Goal: Check status

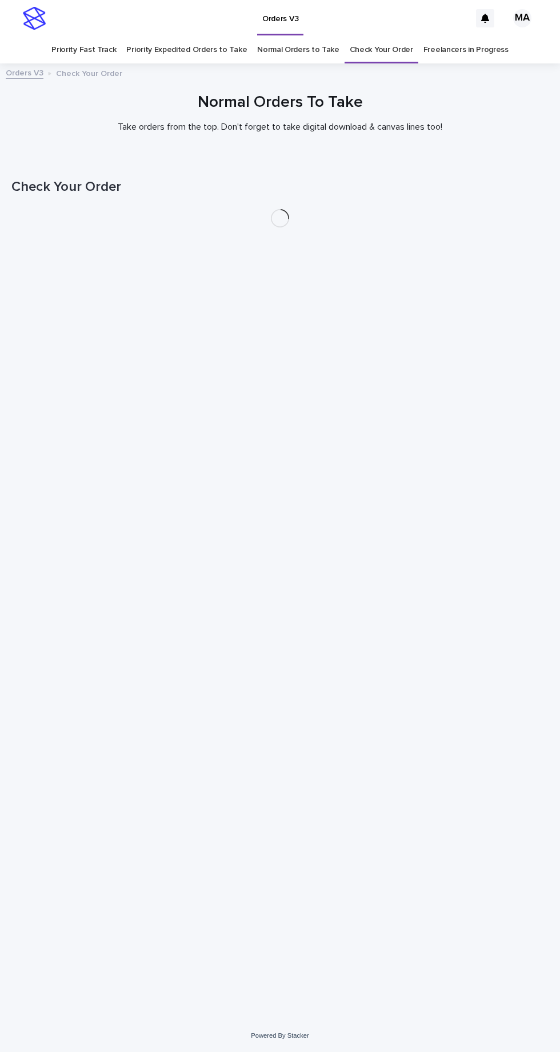
scroll to position [36, 0]
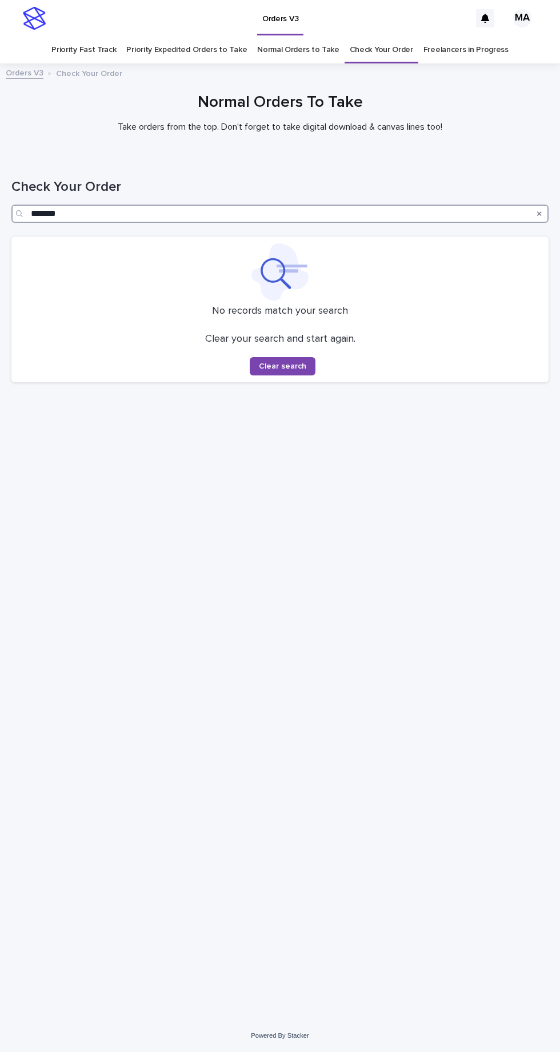
click at [256, 205] on input "*******" at bounding box center [279, 214] width 537 height 18
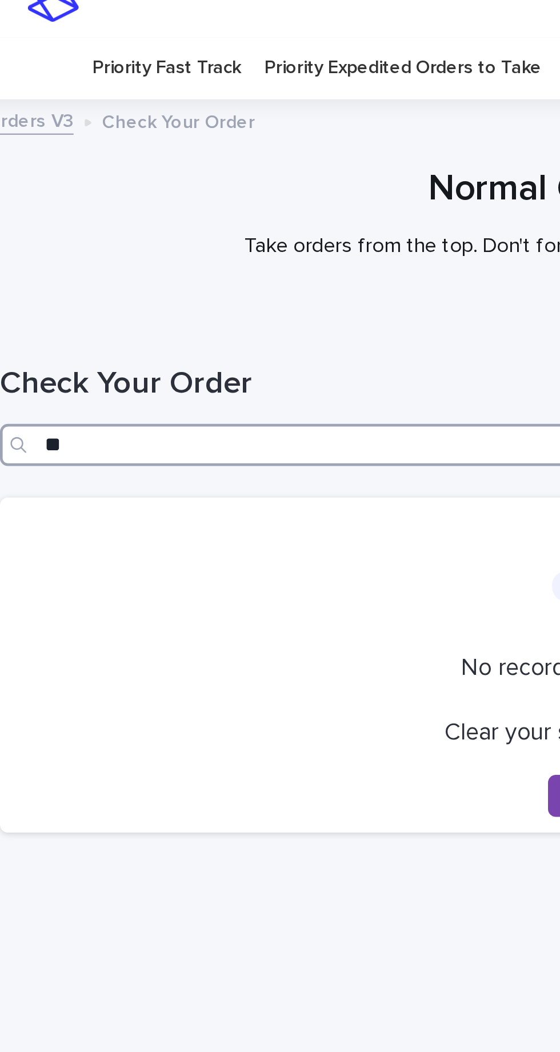
type input "*"
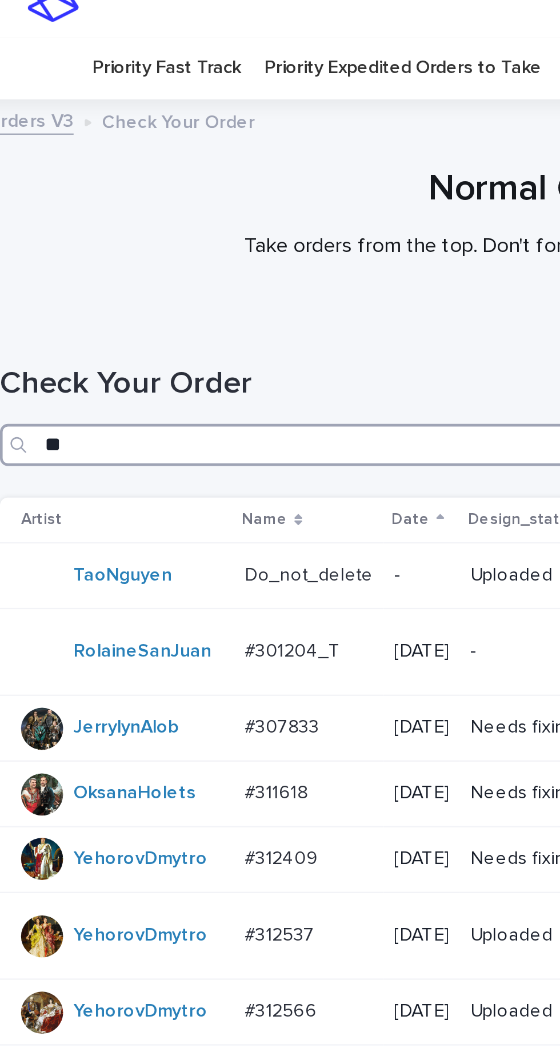
type input "***"
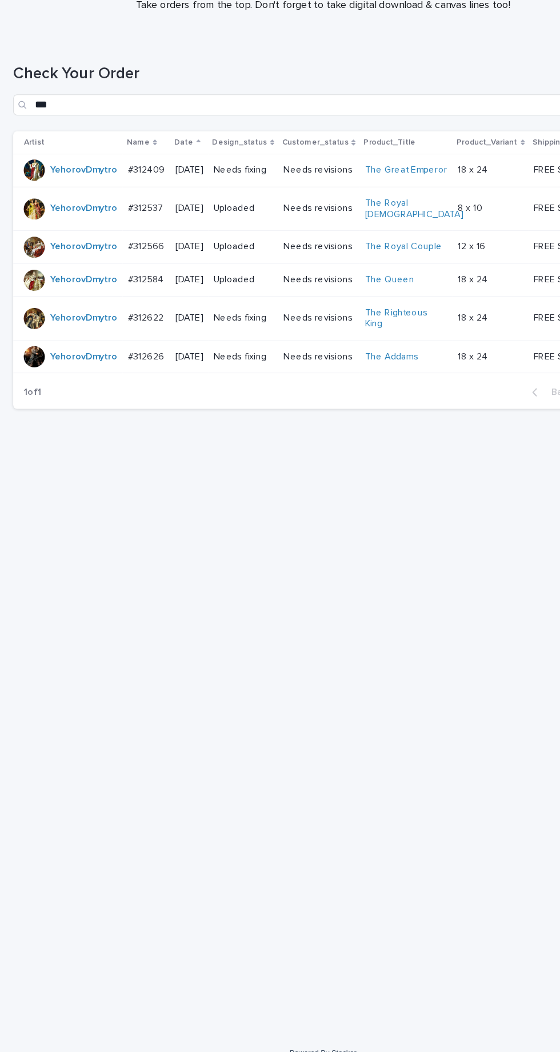
click at [284, 427] on p "Needs revisions" at bounding box center [276, 432] width 61 height 10
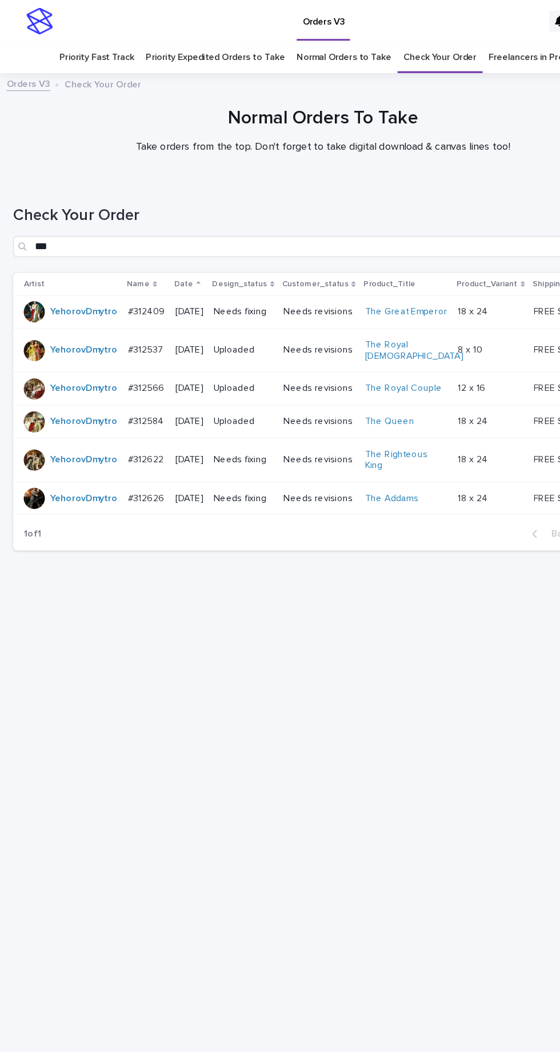
click at [386, 37] on link "Check Your Order" at bounding box center [381, 50] width 63 height 27
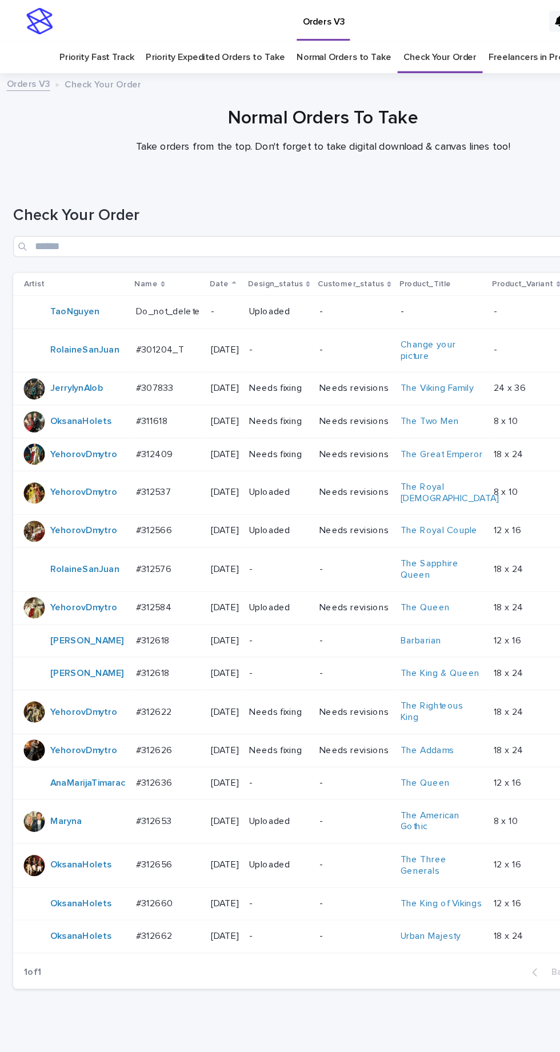
click at [489, 390] on td "FREE SHIPPING - preview in 1-2 business days, after your approval delivery will…" at bounding box center [526, 393] width 75 height 29
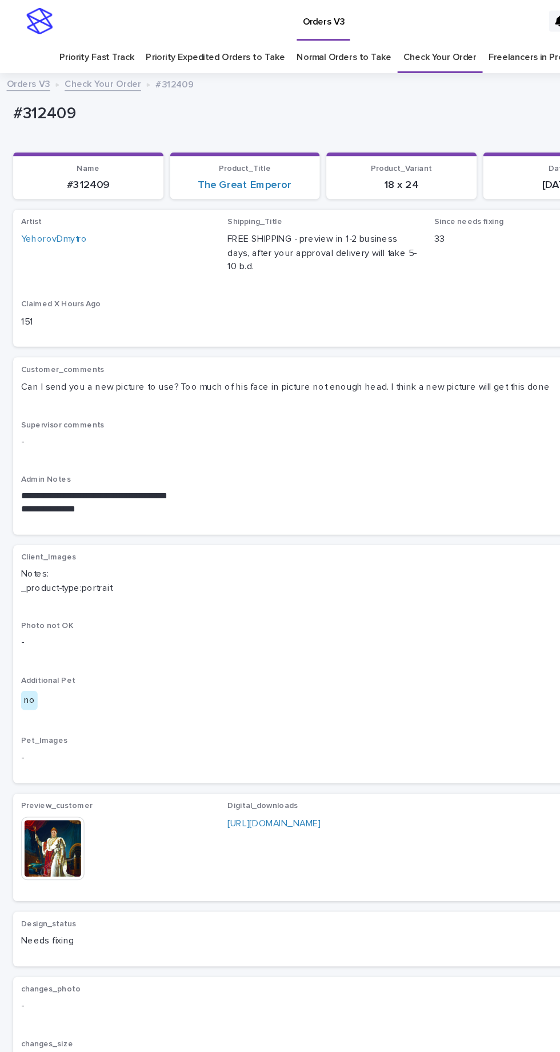
click at [382, 37] on link "Check Your Order" at bounding box center [381, 50] width 63 height 27
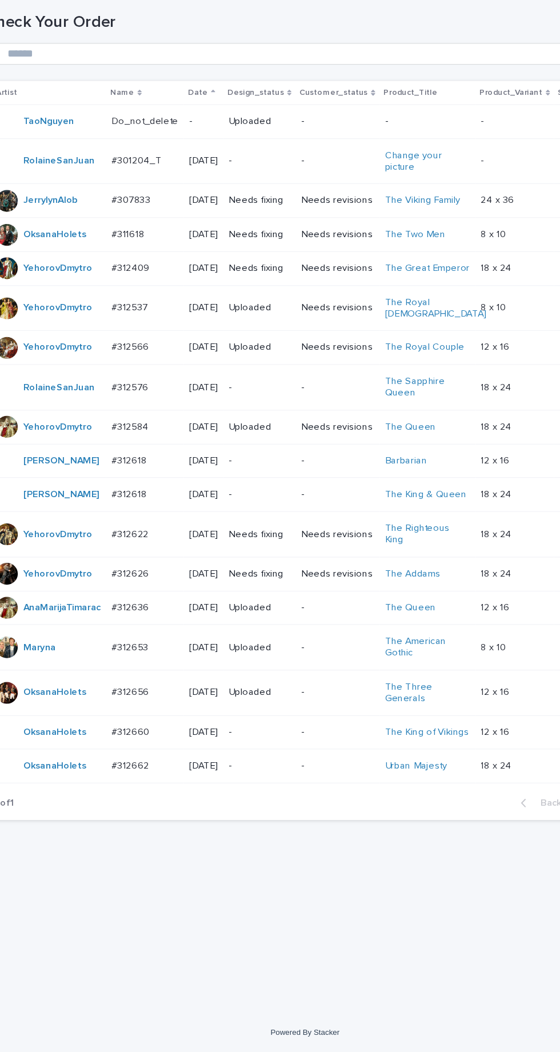
click at [247, 492] on p "-" at bounding box center [241, 494] width 51 height 10
click at [252, 482] on td "-" at bounding box center [241, 494] width 61 height 38
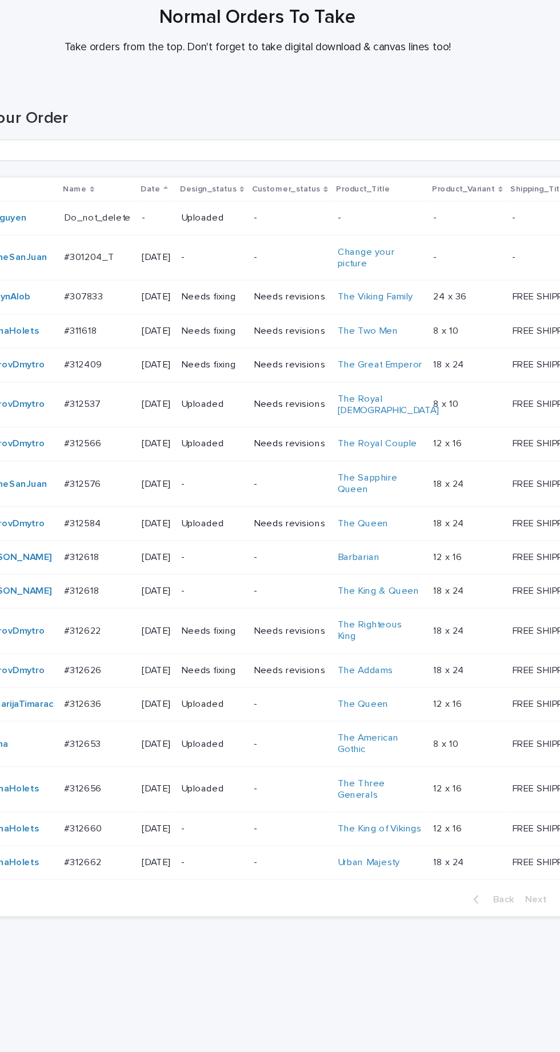
scroll to position [36, 0]
